Goal: Entertainment & Leisure: Consume media (video, audio)

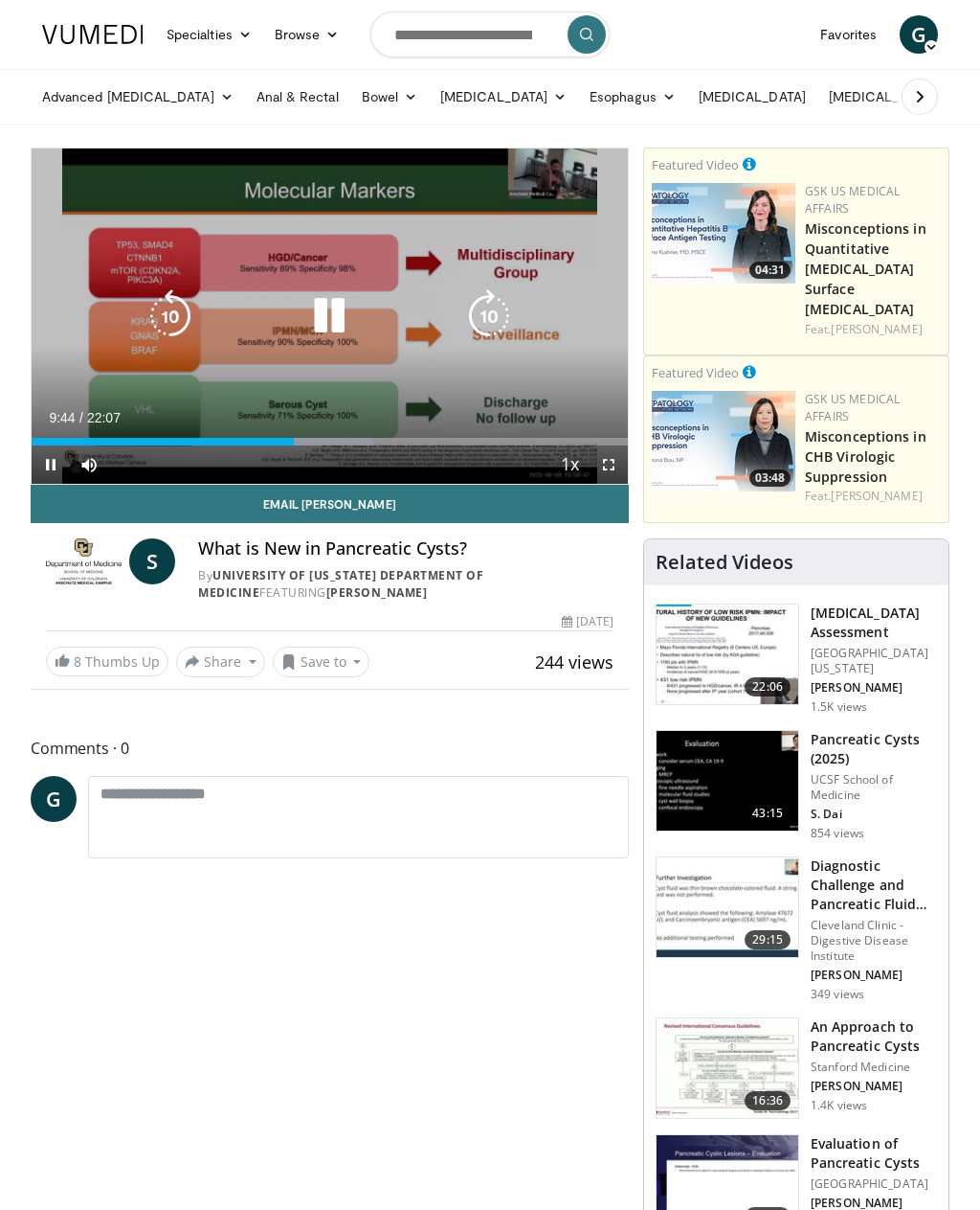
click at [342, 313] on icon "Video Player" at bounding box center [328, 316] width 53 height 53
click at [338, 311] on icon "Video Player" at bounding box center [328, 316] width 53 height 53
click at [351, 311] on icon "Video Player" at bounding box center [328, 316] width 53 height 53
click at [345, 312] on icon "Video Player" at bounding box center [328, 316] width 53 height 53
click at [352, 301] on icon "Video Player" at bounding box center [328, 316] width 53 height 53
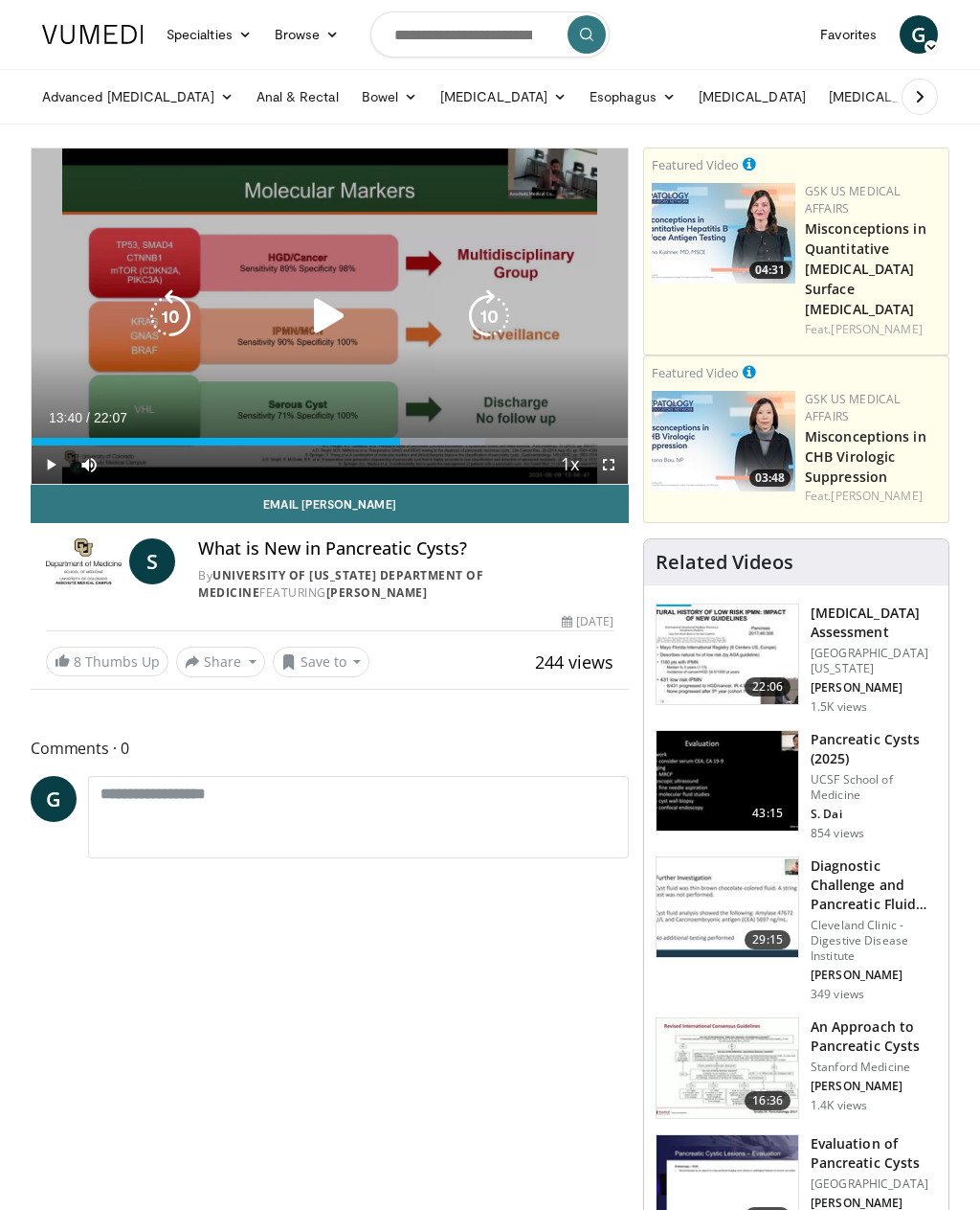
click at [336, 328] on icon "Video Player" at bounding box center [328, 316] width 53 height 53
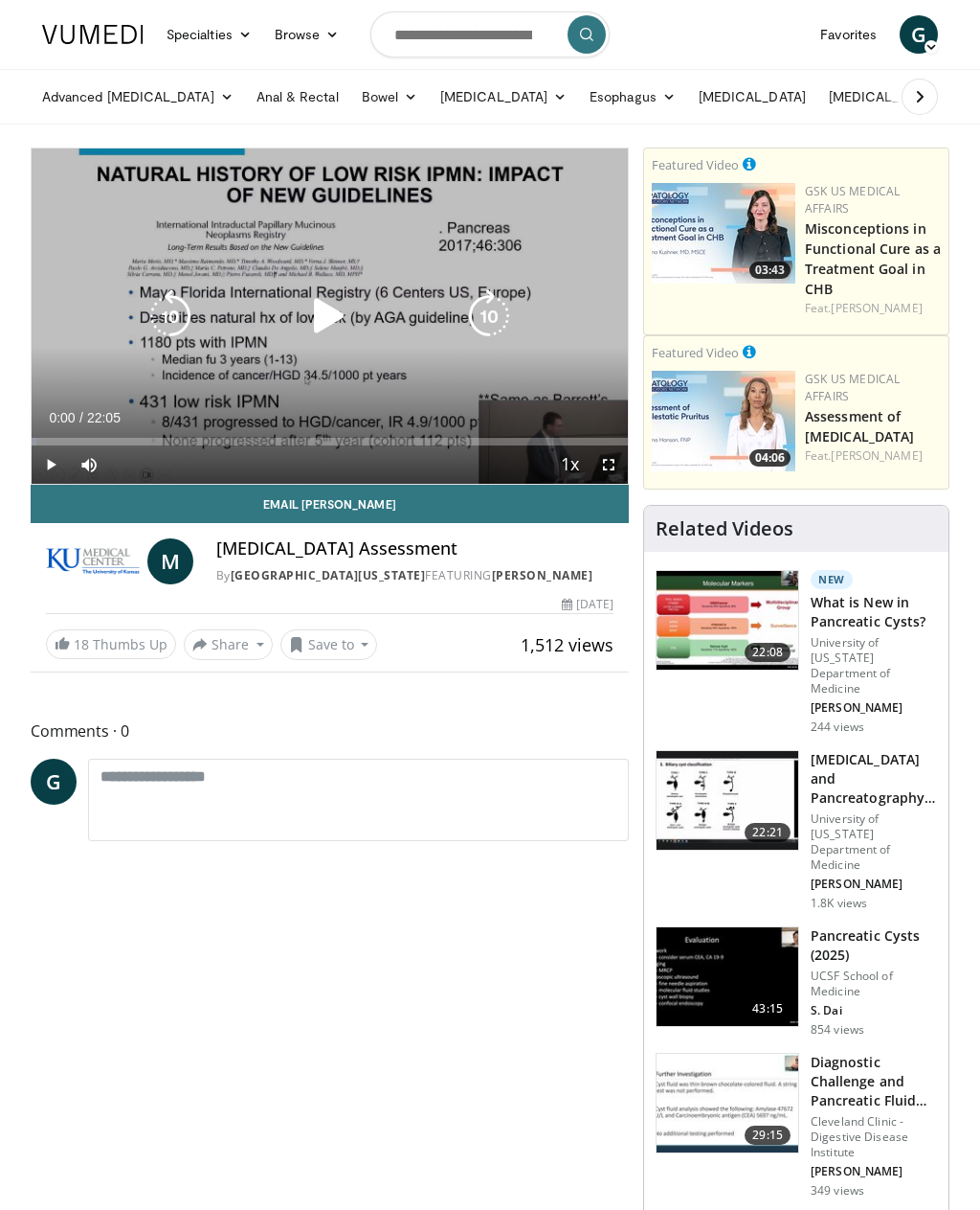
click at [337, 307] on icon "Video Player" at bounding box center [328, 316] width 53 height 53
click at [492, 438] on div "Loaded : 45.28%" at bounding box center [330, 442] width 597 height 8
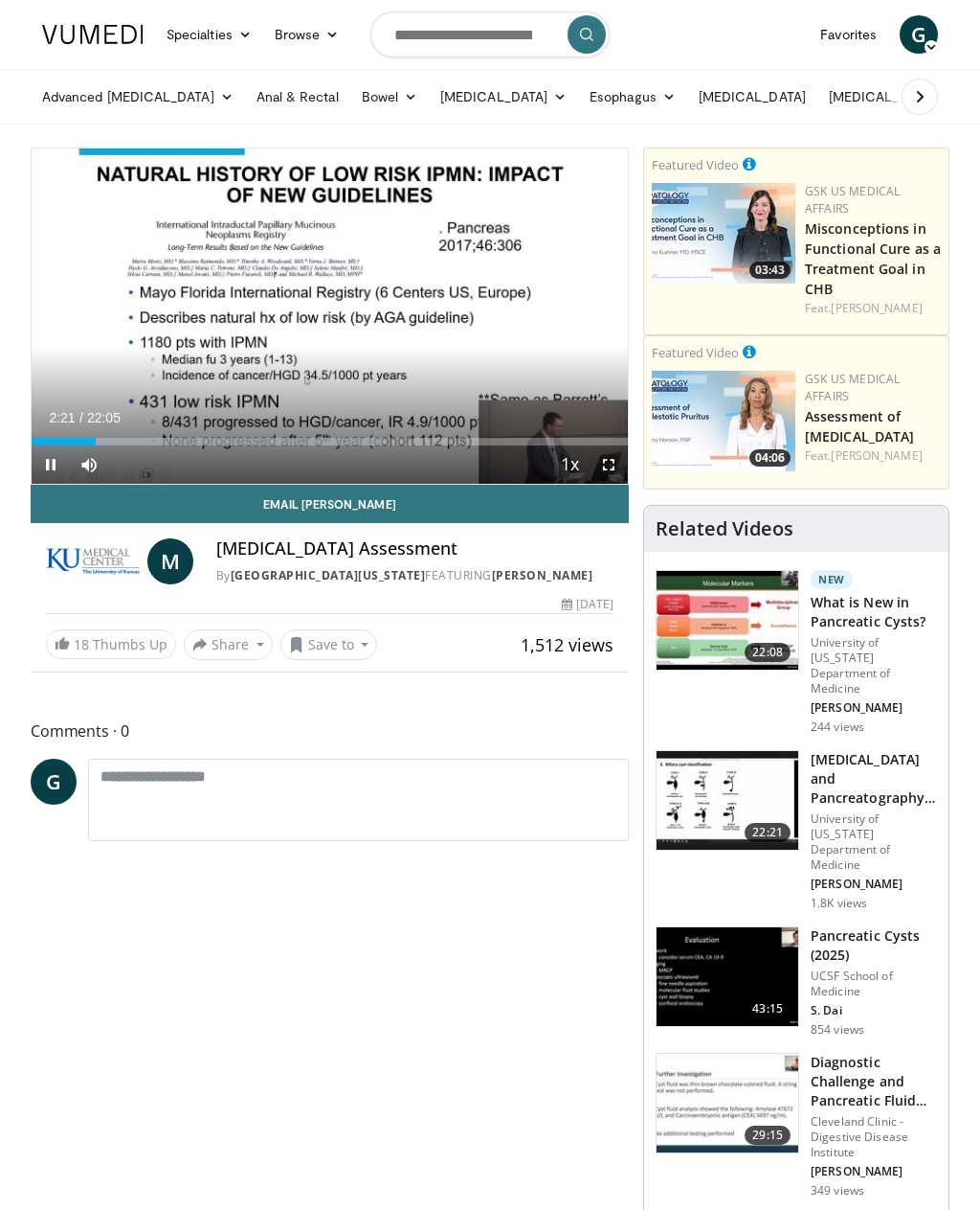
click at [581, 365] on div "10 seconds Tap to unmute" at bounding box center [330, 316] width 597 height 335
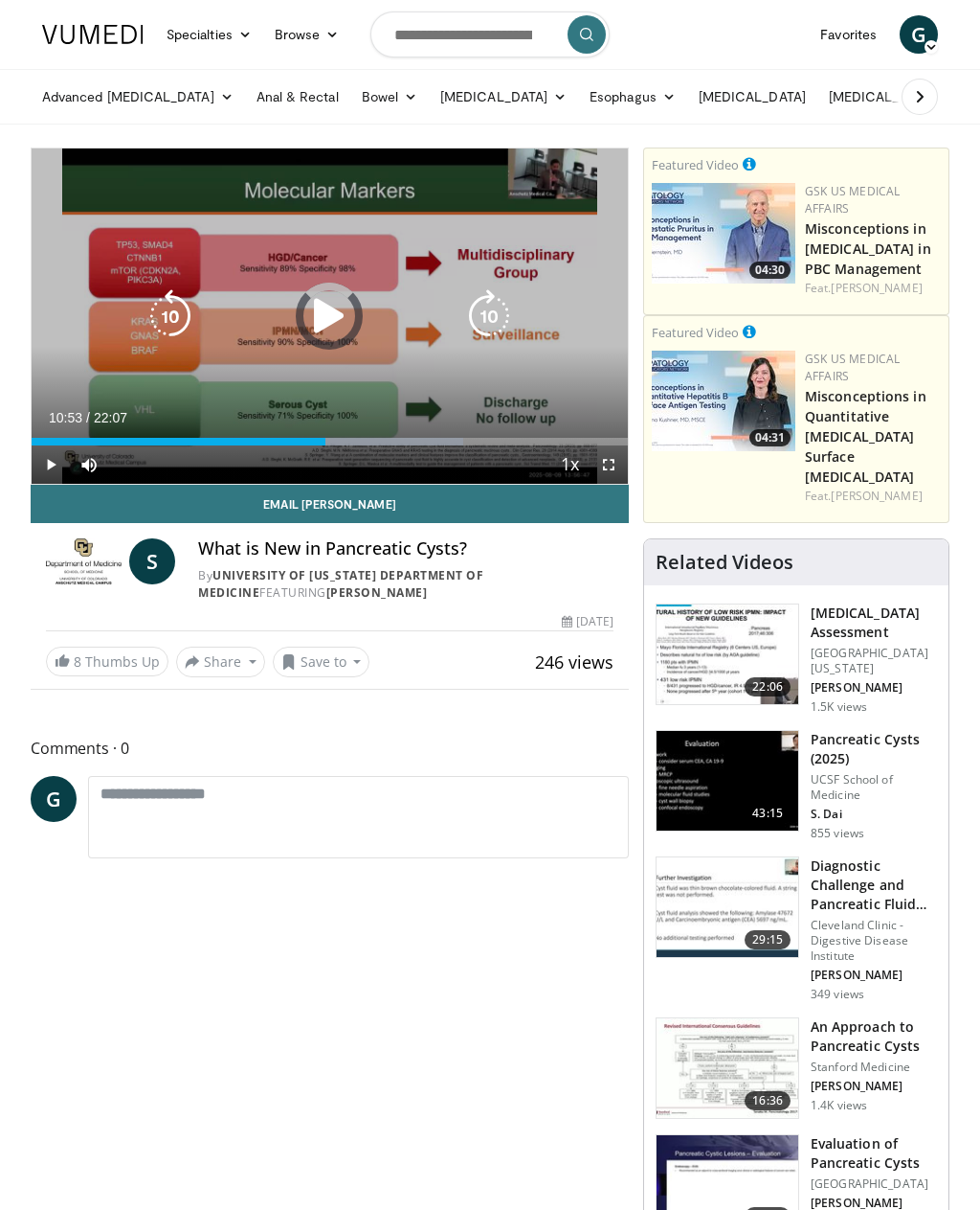
click at [297, 442] on div "Progress Bar" at bounding box center [178, 442] width 293 height 8
